Goal: Transaction & Acquisition: Subscribe to service/newsletter

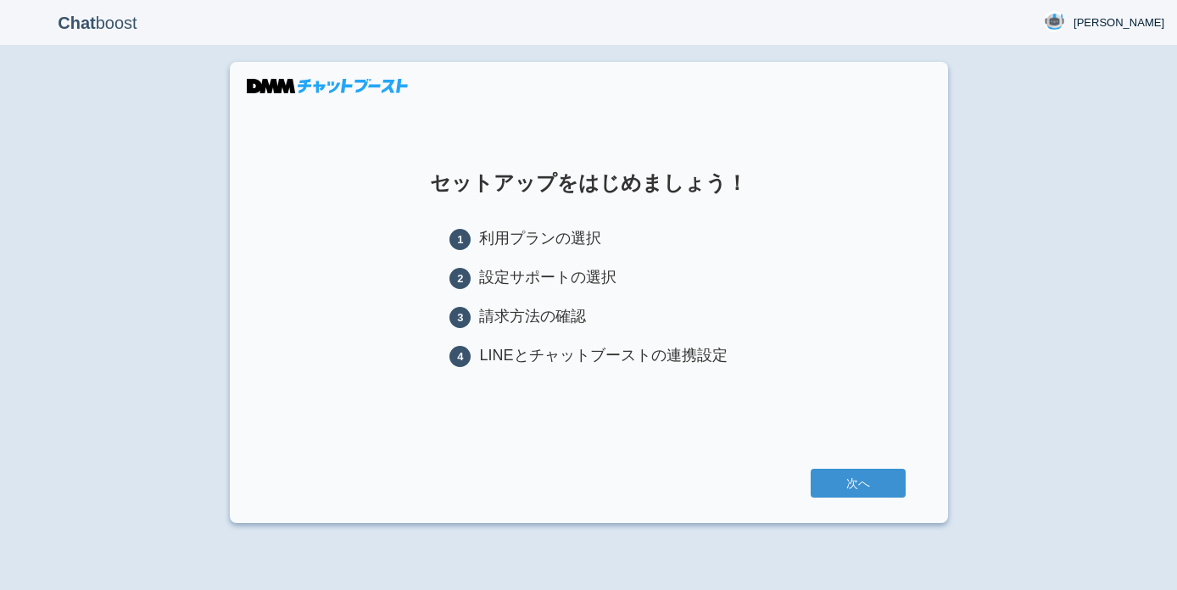
click at [884, 486] on link "次へ" at bounding box center [858, 483] width 95 height 29
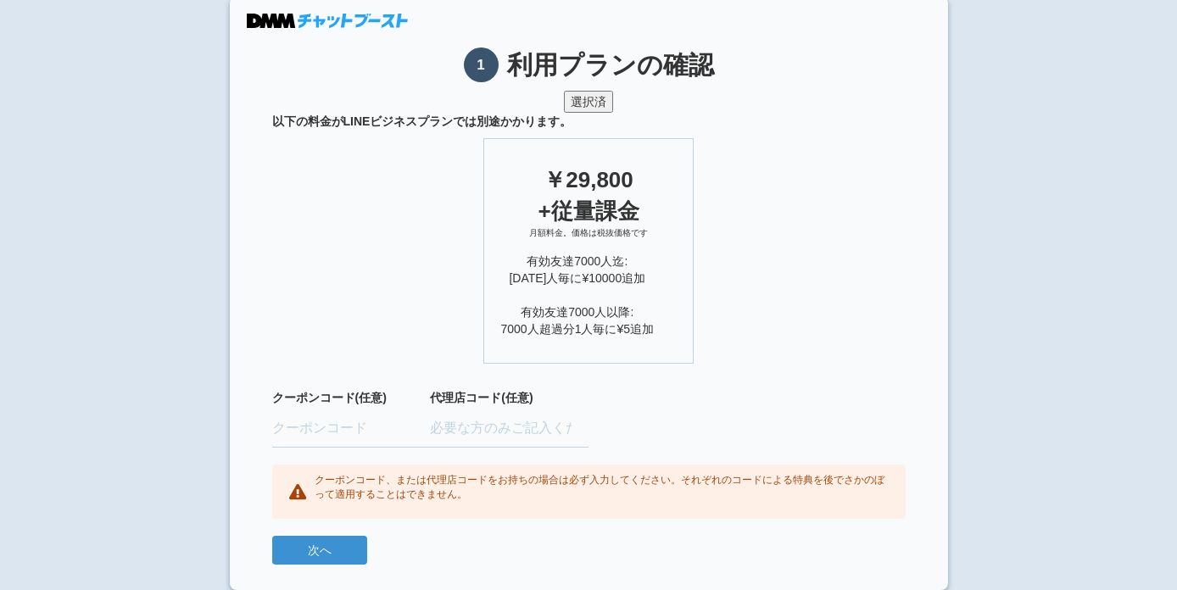
scroll to position [64, 0]
click at [296, 435] on input "text" at bounding box center [351, 429] width 159 height 37
paste input "FINUNLB"
type input "FINUNLB"
click at [473, 503] on div "クーポンコード、または代理店コードをお持ちの場合は必ず入力してください。それぞれのコードによる特典を後でさかのぼって適用することはできません。" at bounding box center [588, 493] width 633 height 54
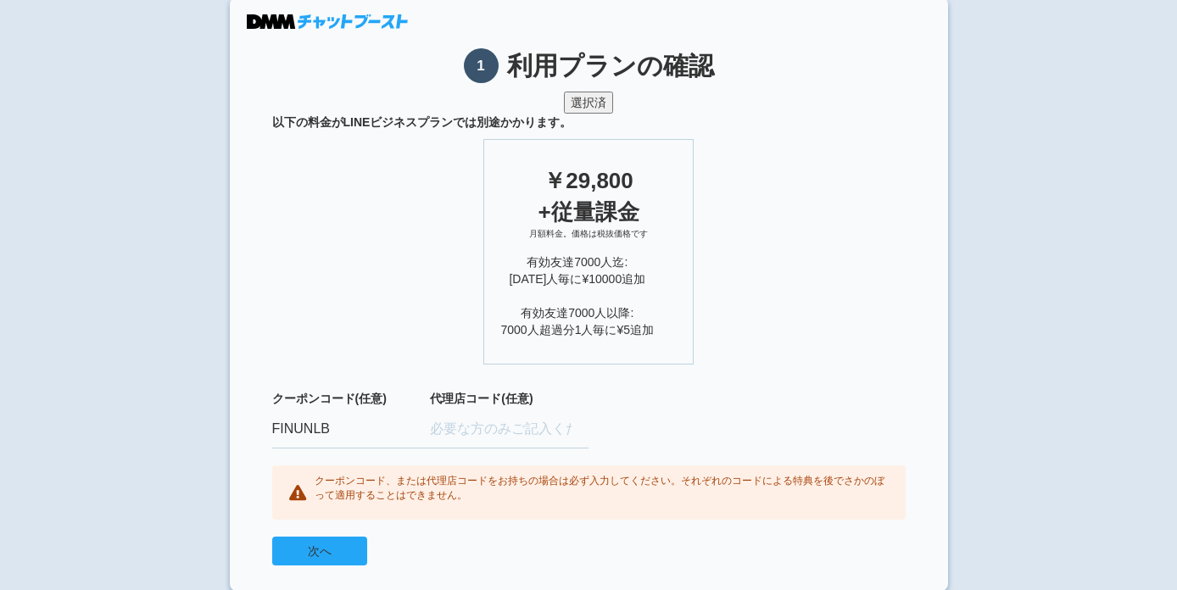
click at [311, 547] on button "次へ" at bounding box center [319, 551] width 95 height 29
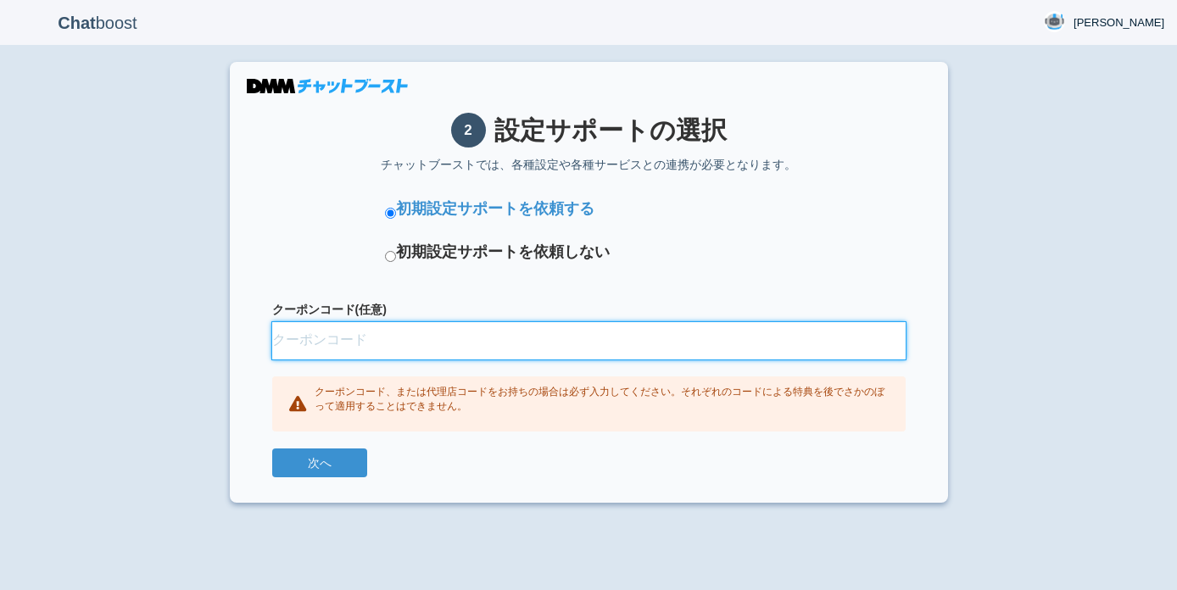
click at [489, 345] on input "クーポンコード(任意)" at bounding box center [588, 340] width 633 height 37
paste input "FINUNLB"
type input "FINUNLB"
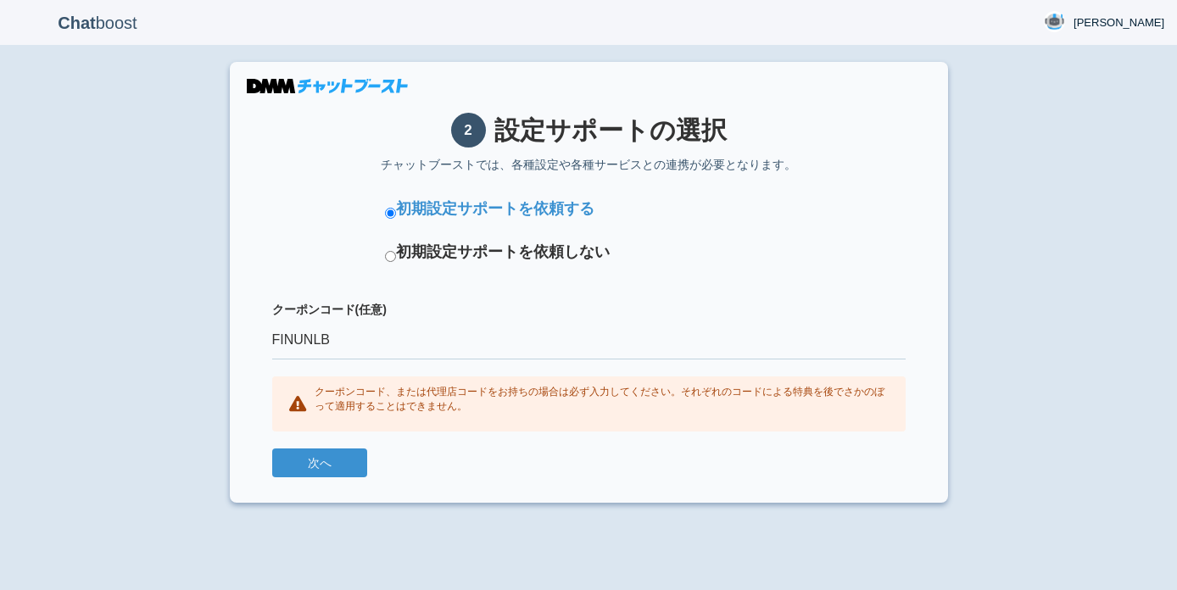
click at [414, 462] on div "次へ" at bounding box center [588, 463] width 633 height 29
click at [343, 462] on button "次へ" at bounding box center [319, 463] width 95 height 29
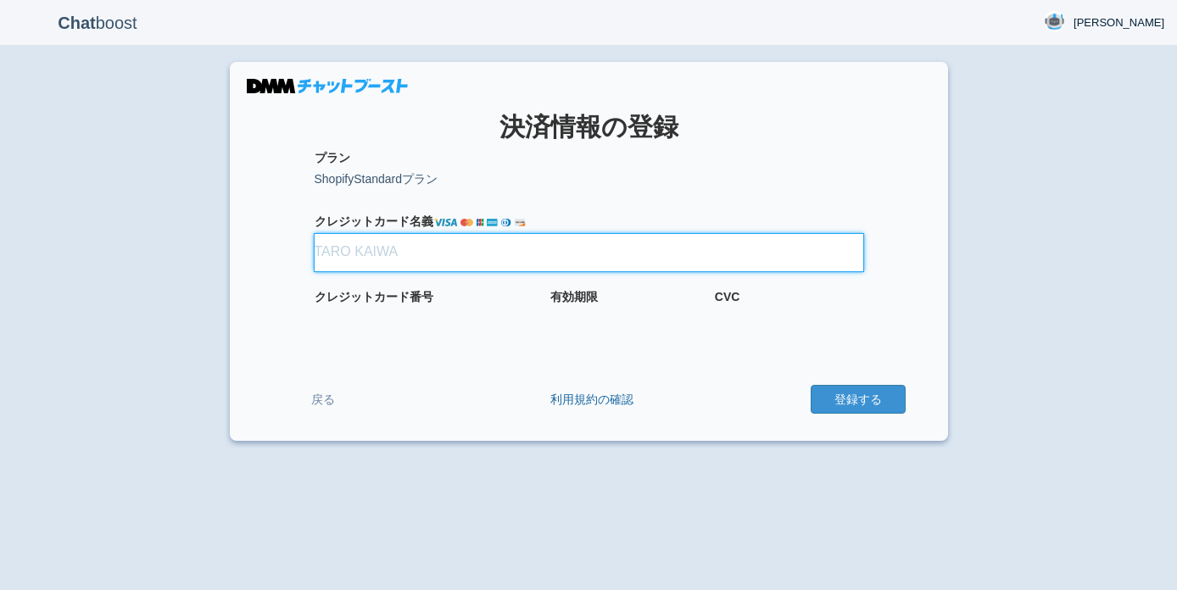
click at [355, 249] on input "クレジット カード名義" at bounding box center [589, 252] width 549 height 37
click at [355, 253] on input "クレジット カード名義" at bounding box center [589, 252] width 549 height 37
type input "EITO MIYANAGA"
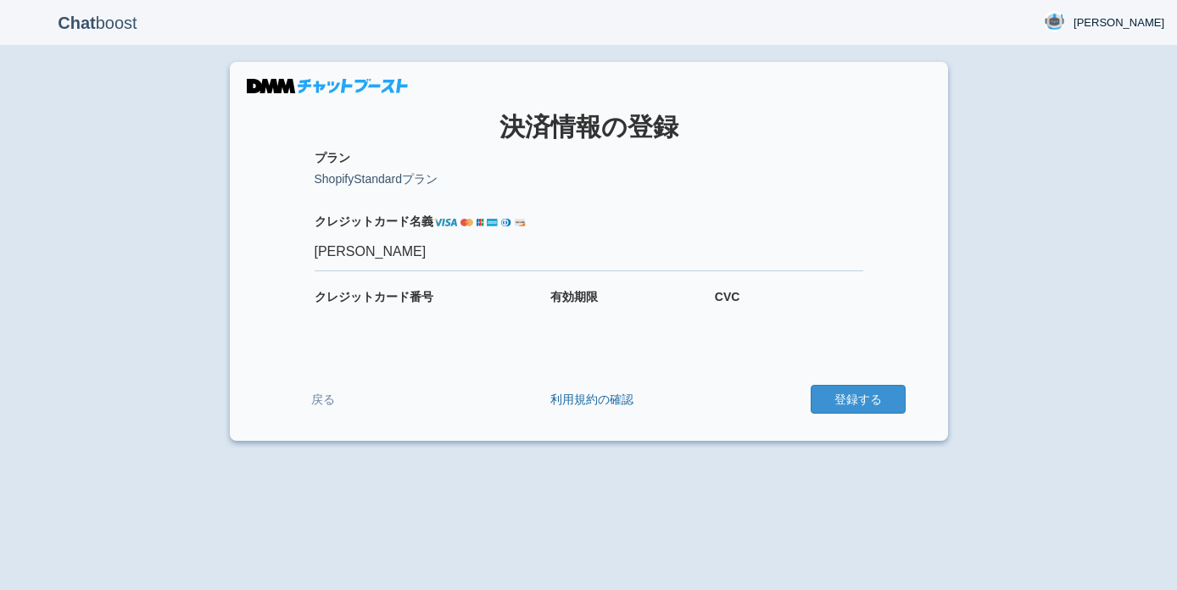
click at [330, 301] on icon "クレジット" at bounding box center [344, 297] width 59 height 14
click at [379, 353] on form "プラン ShopifyStandardプラン 適用クーポン クレジット カード名義 EITO MIYANAGA クレジット カード番号 有効期限 CVC 戻る…" at bounding box center [588, 282] width 633 height 266
click at [865, 342] on form "プラン ShopifyStandardプラン 適用クーポン クレジット カード名義 EITO MIYANAGA クレジット カード番号 有効期限 CVC 戻る…" at bounding box center [588, 282] width 633 height 266
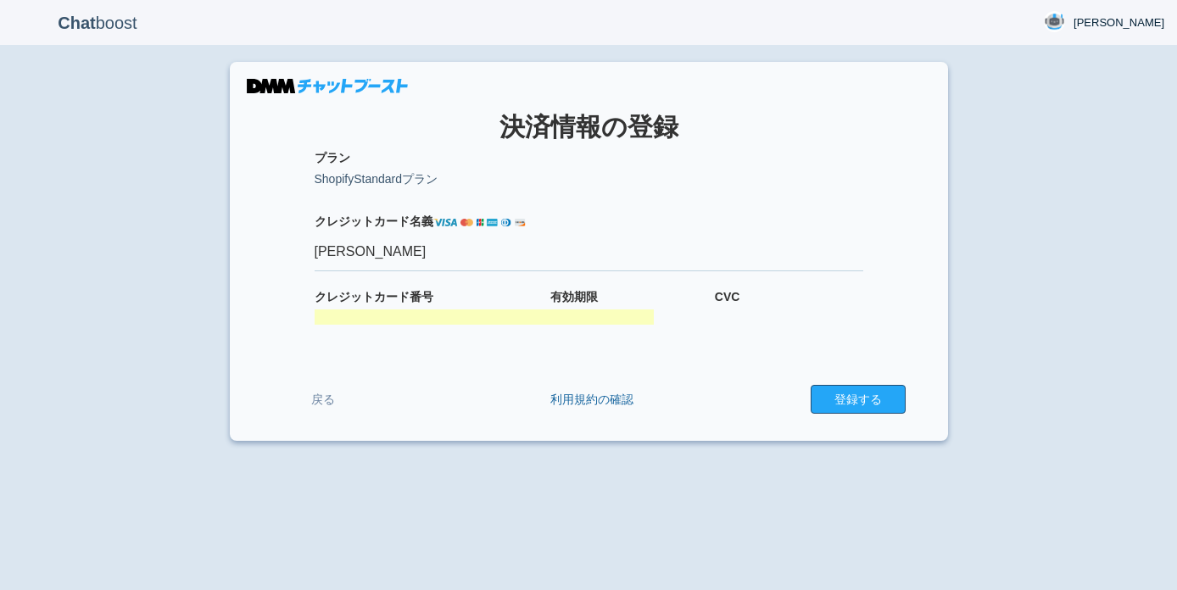
click at [844, 401] on button "登録する" at bounding box center [858, 399] width 95 height 29
click at [696, 473] on div "Chat boost 宮﨑涼太 宮﨑涼太 Member since admin 2025-09-04 17:36:23 ログアウト × 決済情報の登録 プラン…" at bounding box center [588, 295] width 1177 height 590
click at [469, 307] on div "クレジット カード番号" at bounding box center [425, 306] width 220 height 36
click at [464, 342] on form "プラン ShopifyStandardプラン 適用クーポン クレジット カード名義 EITO MIYANAGA クレジット カード番号 有効期限 CVC 戻る…" at bounding box center [588, 282] width 633 height 266
click at [878, 393] on button "登録する" at bounding box center [858, 399] width 95 height 29
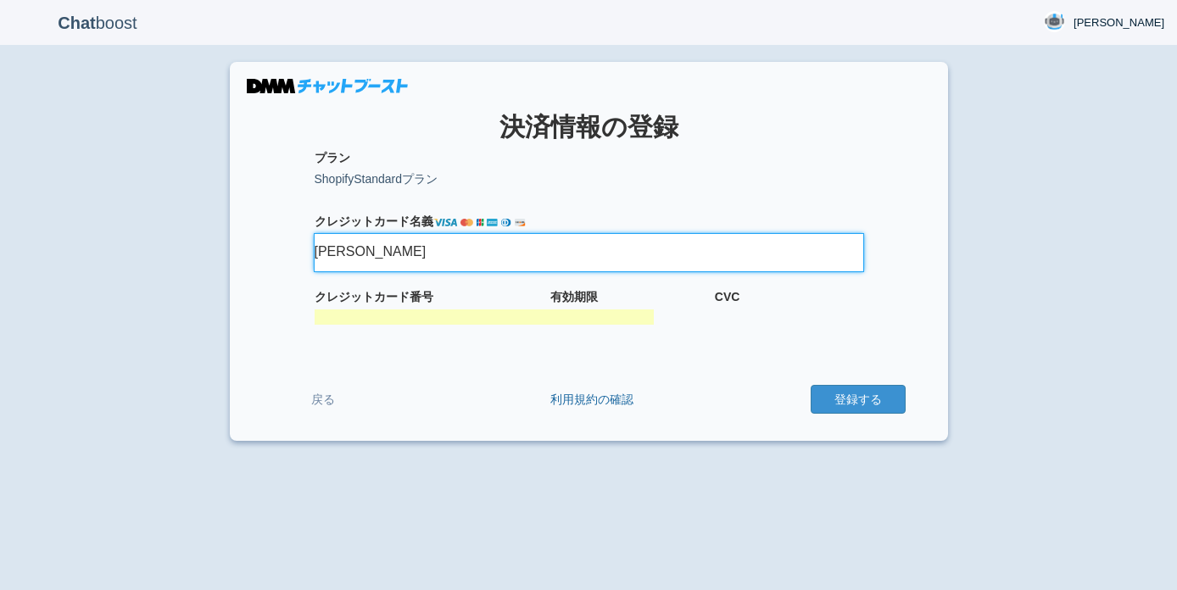
click at [542, 259] on input "EITO MIYANAGA" at bounding box center [589, 252] width 549 height 37
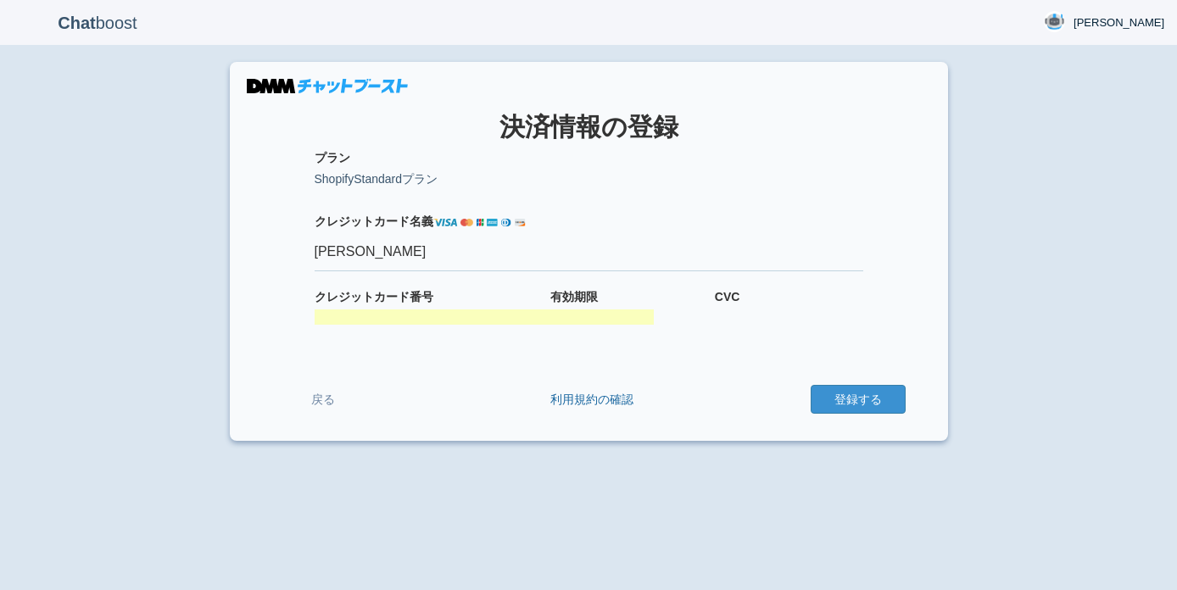
click at [389, 317] on div at bounding box center [588, 295] width 1177 height 590
click at [444, 384] on div "戻る 利用規約の確認 登録する" at bounding box center [588, 399] width 633 height 31
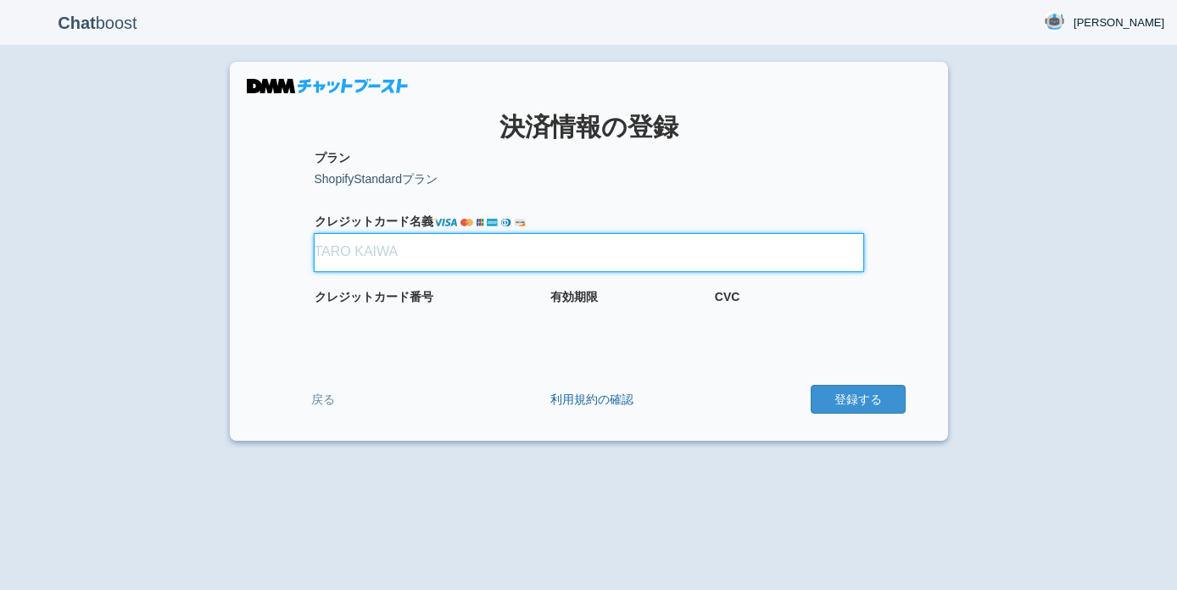
click at [431, 254] on input "クレジット カード名義" at bounding box center [589, 252] width 549 height 37
type input "[PERSON_NAME]"
click at [857, 399] on button "登録する" at bounding box center [858, 399] width 95 height 29
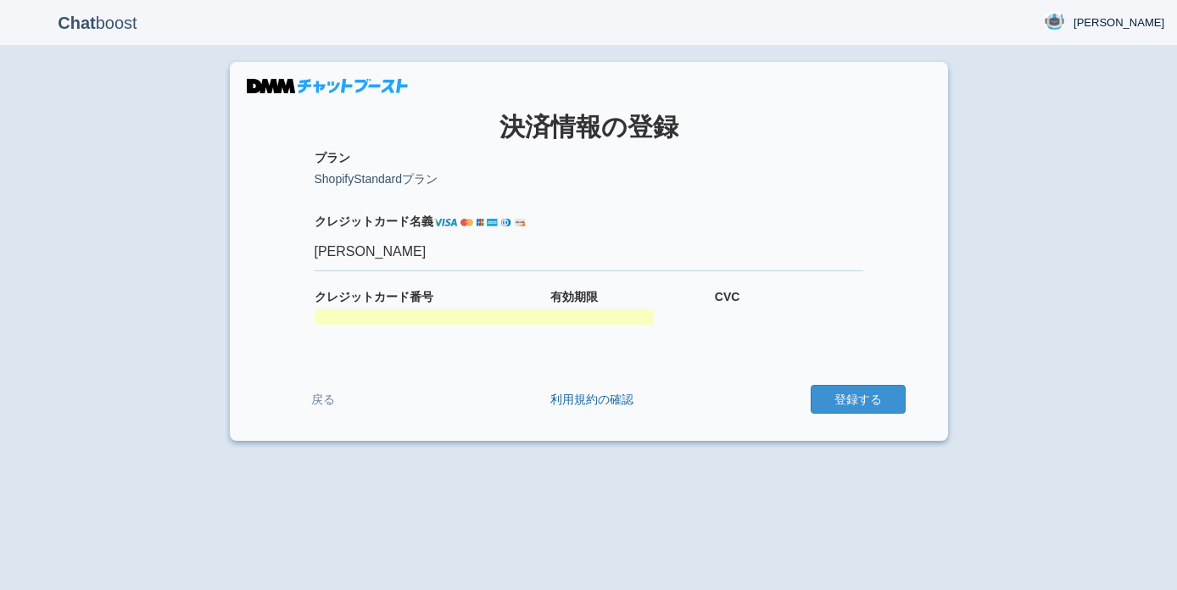
click at [546, 316] on div at bounding box center [484, 317] width 339 height 15
click at [747, 310] on div at bounding box center [744, 317] width 59 height 15
click at [631, 403] on link "利用規約の確認" at bounding box center [591, 399] width 83 height 17
click at [916, 270] on section "× 決済情報の登録 プラン ShopifyStandardプラン 適用クーポン クレジット カード名義 EITO MIYANAGA クレジット カード番号 有…" at bounding box center [589, 251] width 718 height 379
click at [888, 405] on button "登録する" at bounding box center [858, 399] width 95 height 29
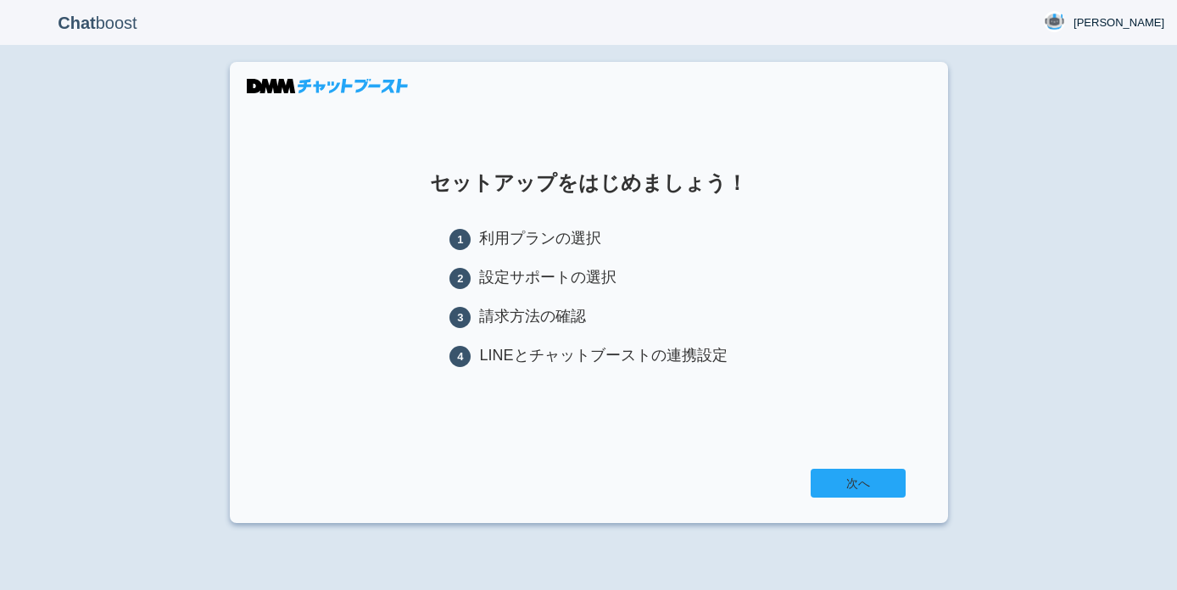
click at [858, 478] on link "次へ" at bounding box center [858, 483] width 95 height 29
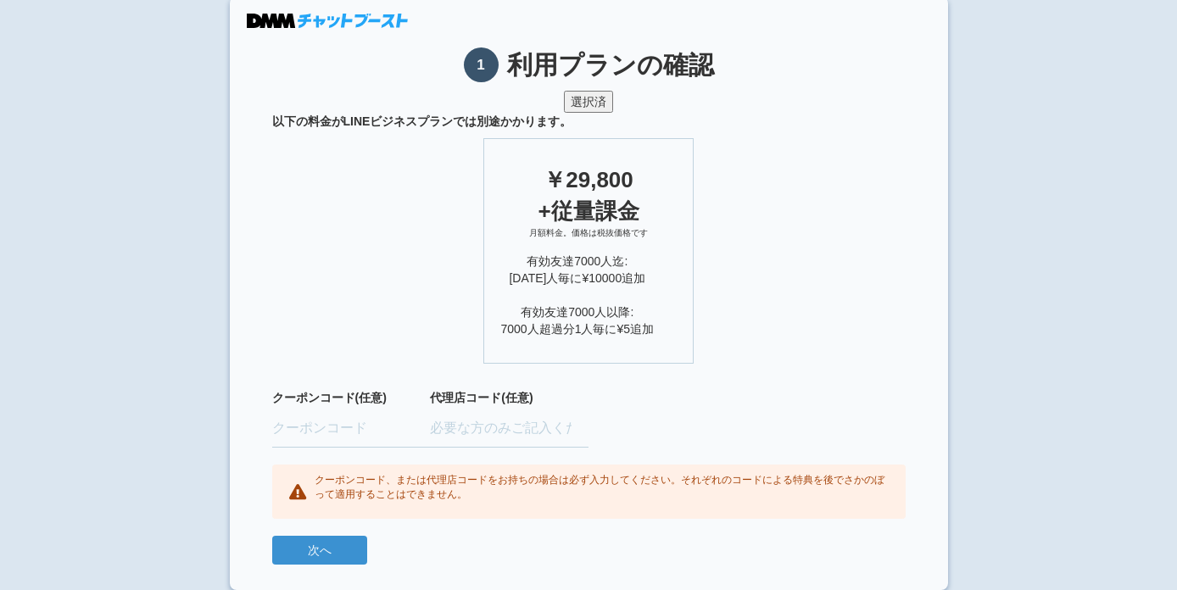
scroll to position [64, 0]
click at [310, 423] on input "text" at bounding box center [351, 429] width 159 height 37
paste input "FINUNLB"
click at [318, 438] on input "FINUNLB" at bounding box center [351, 429] width 159 height 37
type input "FINUNLB"
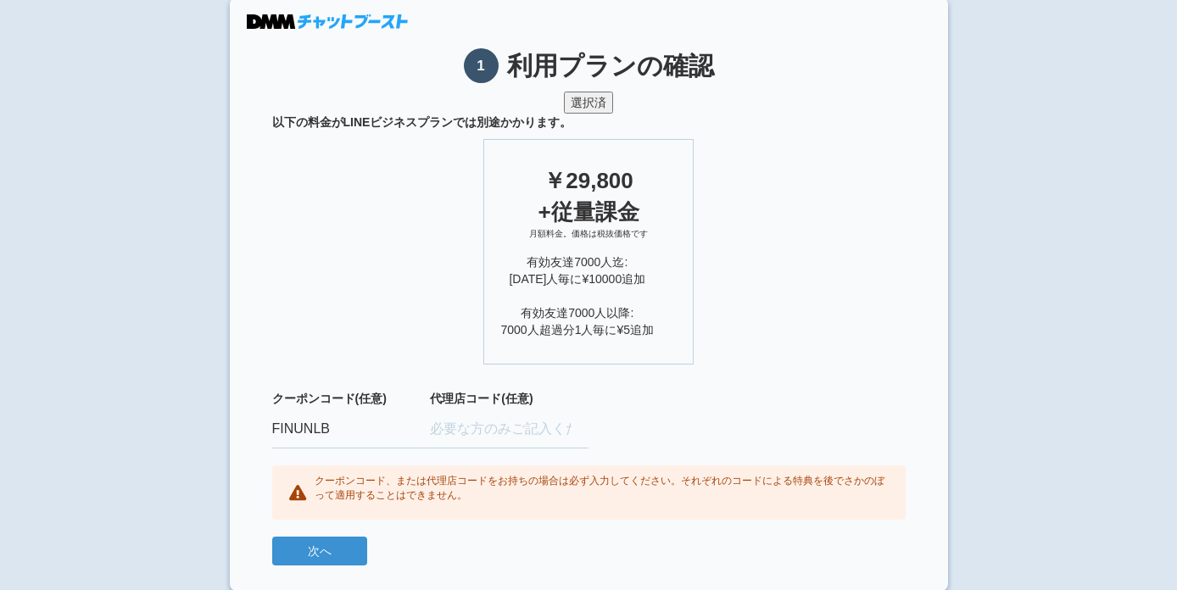
click at [348, 483] on p "クーポンコード、または代理店コードをお持ちの場合は必ず入力してください。それぞれのコードによる特典を後でさかのぼって適用することはできません。" at bounding box center [602, 488] width 574 height 29
click at [438, 532] on form "選択済 以下の料金がLINEビジネスプランでは別途かかります。 ￥29,800 +従量課金 月額料金。価格は税抜価格です 有効友達7000人迄: 1000人毎…" at bounding box center [588, 329] width 633 height 474
click at [361, 552] on button "次へ" at bounding box center [319, 551] width 95 height 29
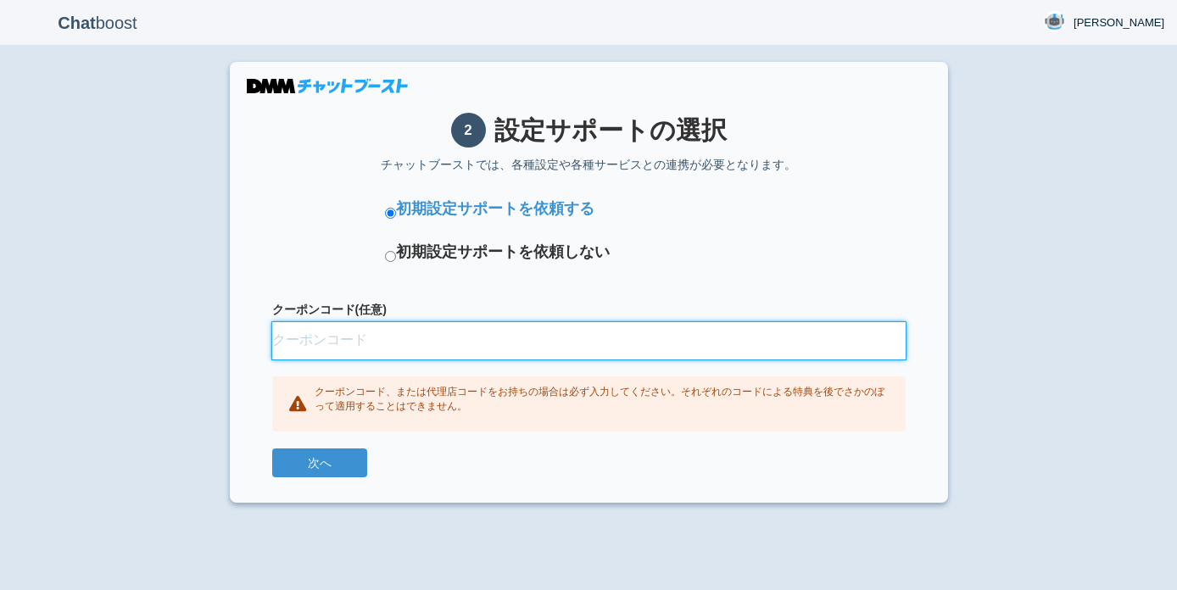
click at [332, 337] on input "クーポンコード(任意)" at bounding box center [588, 340] width 633 height 37
paste input "FINUNLB"
type input "FINUNLB"
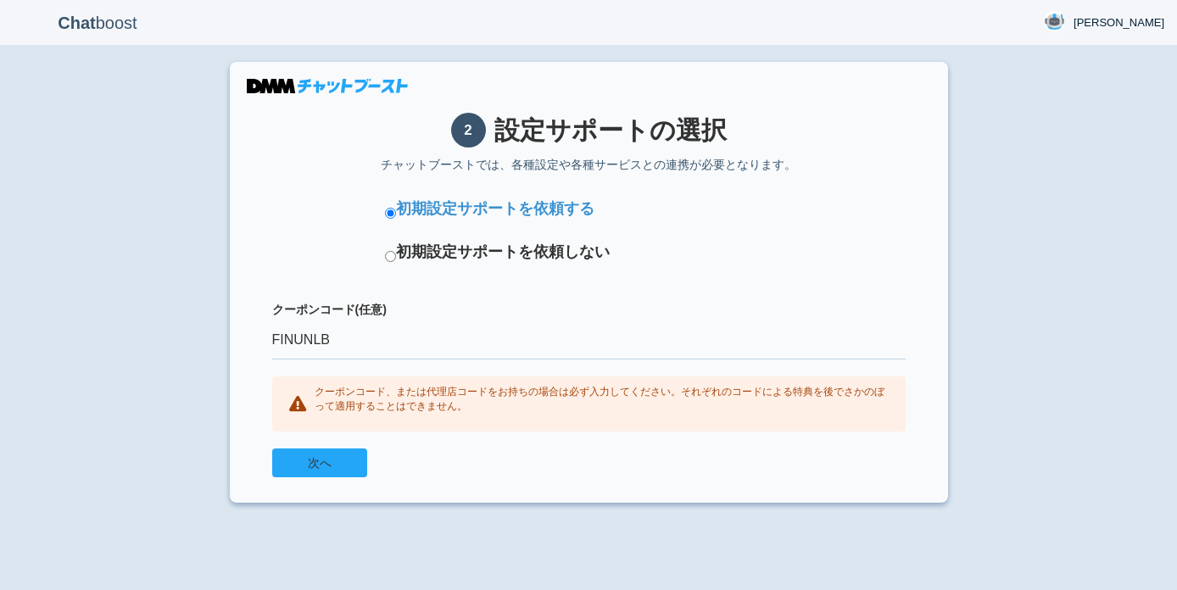
click at [327, 449] on button "次へ" at bounding box center [319, 463] width 95 height 29
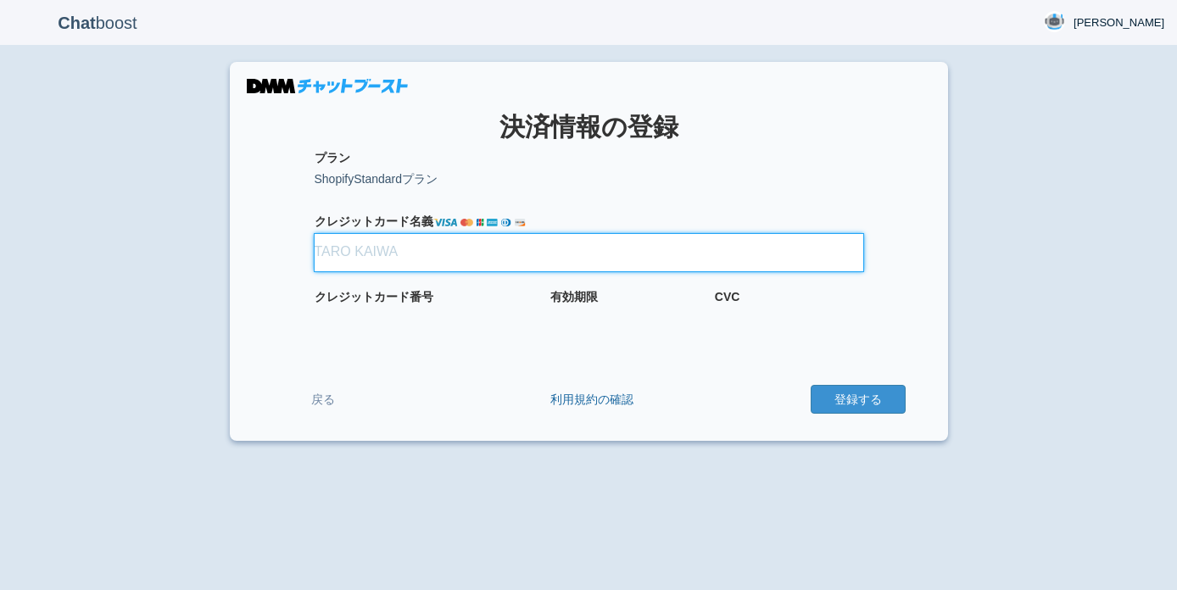
click at [387, 257] on input "クレジット カード名義" at bounding box center [589, 252] width 549 height 37
type input "[PERSON_NAME]"
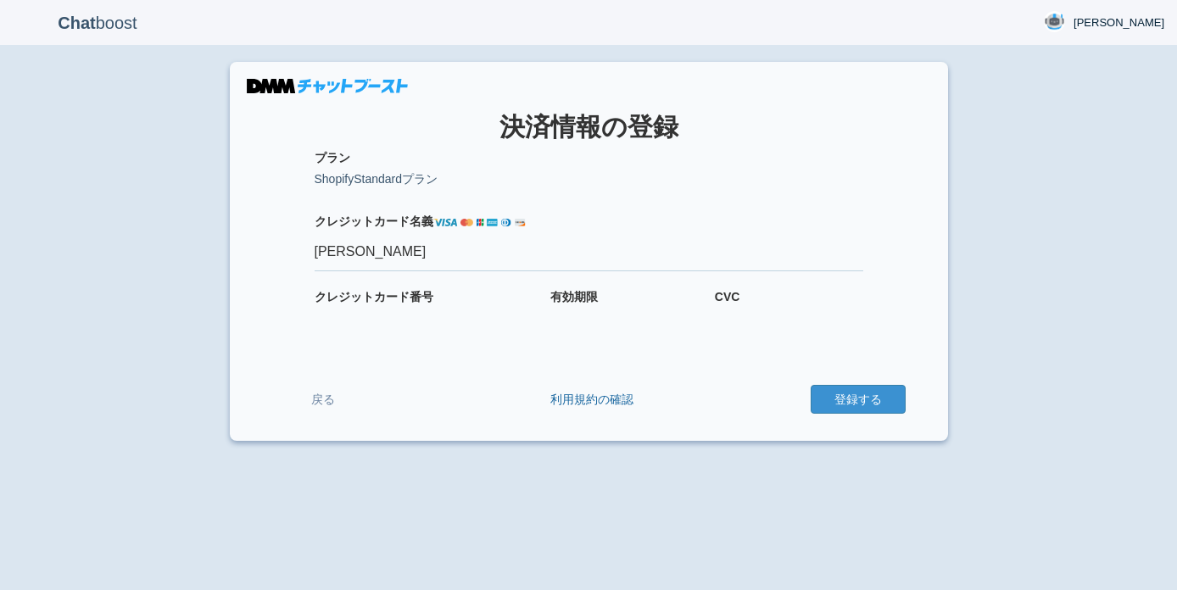
click at [611, 308] on div "有効期限" at bounding box center [624, 306] width 148 height 36
click at [732, 326] on form "プラン ShopifyStandardプラン 適用クーポン クレジット カード名義 EITO MIYANAGA クレジット カード番号 有効期限 CVC 戻る…" at bounding box center [588, 282] width 633 height 266
click at [636, 466] on div "Chat boost 宮﨑涼太 宮﨑涼太 Member since admin 2025-09-04 17:36:23 ログアウト × 決済情報の登録 プラン…" at bounding box center [588, 295] width 1177 height 590
click at [834, 393] on button "登録する" at bounding box center [858, 399] width 95 height 29
